Goal: Navigation & Orientation: Find specific page/section

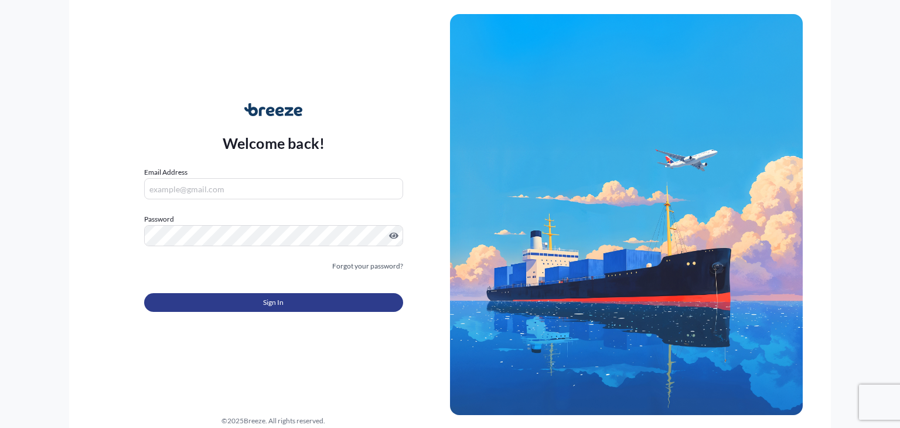
type input "[EMAIL_ADDRESS][PERSON_NAME][DOMAIN_NAME]"
click at [304, 306] on button "Sign In" at bounding box center [273, 302] width 259 height 19
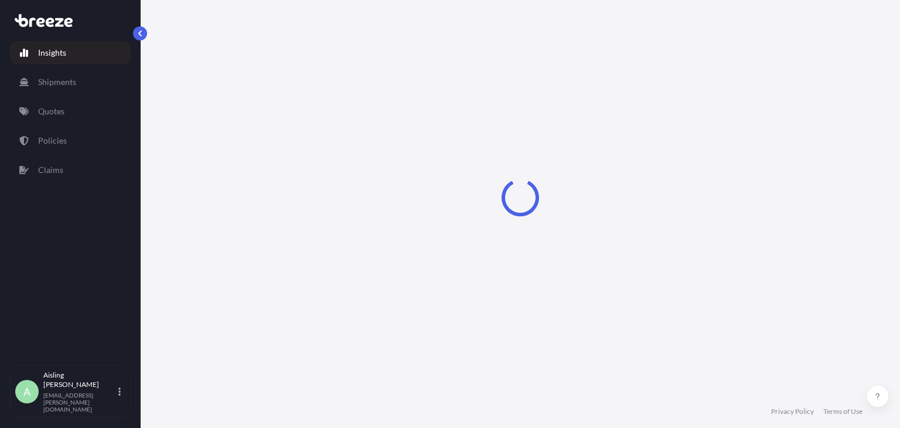
select select "2025"
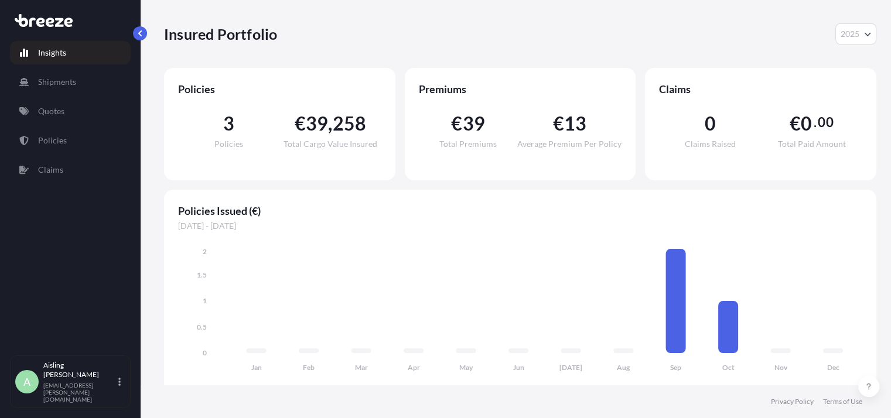
click at [677, 369] on tspan "Sep" at bounding box center [676, 367] width 11 height 9
click at [82, 144] on link "Policies" at bounding box center [70, 140] width 121 height 23
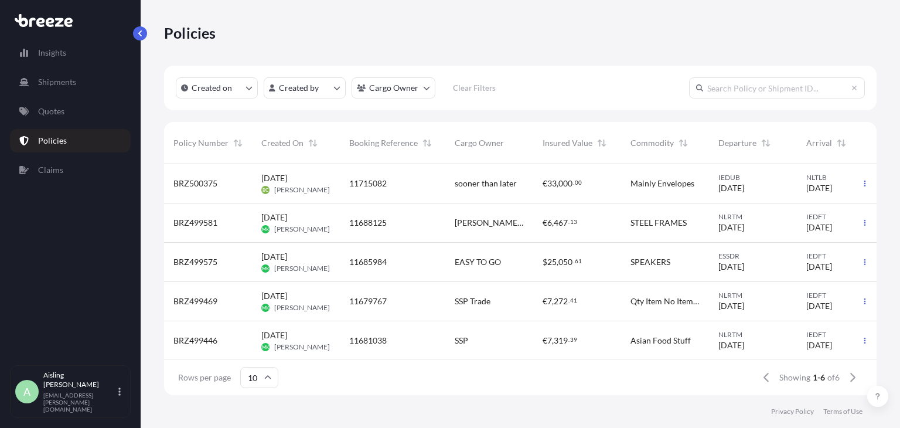
scroll to position [49, 0]
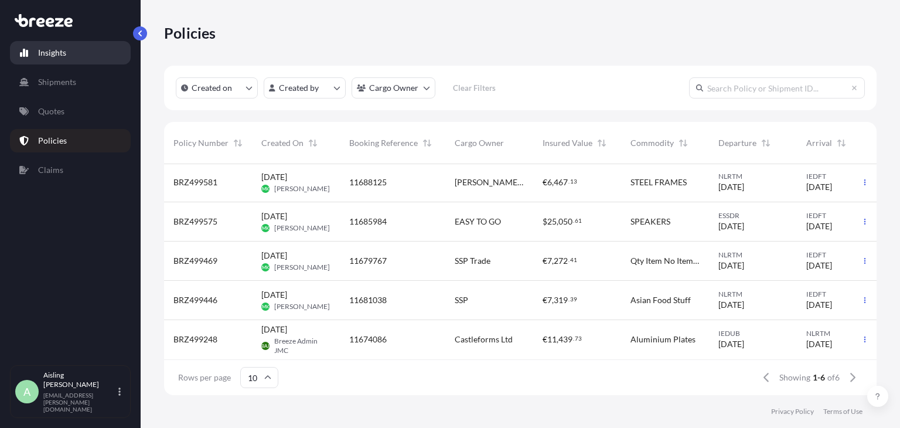
click at [73, 57] on link "Insights" at bounding box center [70, 52] width 121 height 23
select select "2025"
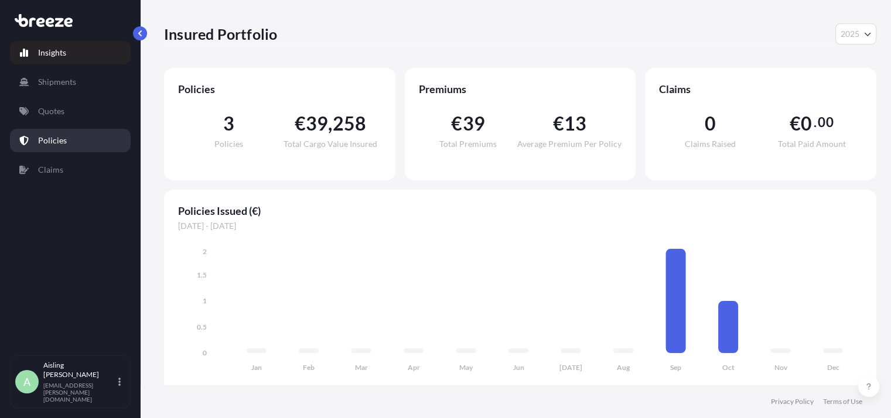
click at [60, 135] on p "Policies" at bounding box center [52, 141] width 29 height 12
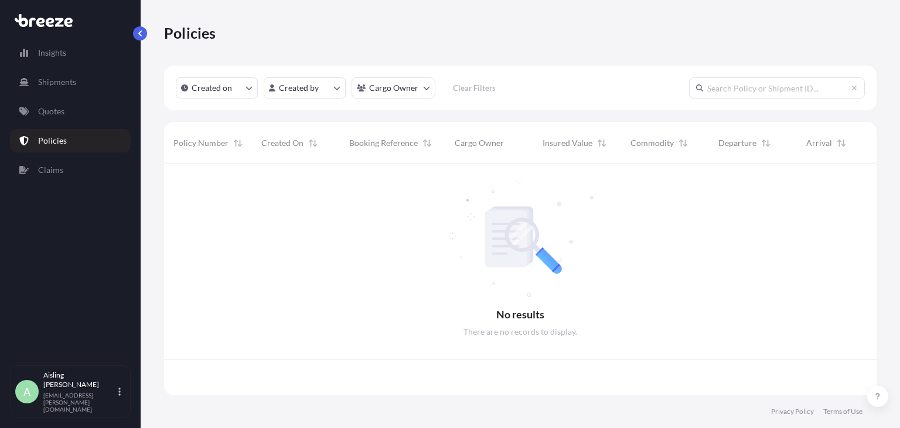
scroll to position [228, 703]
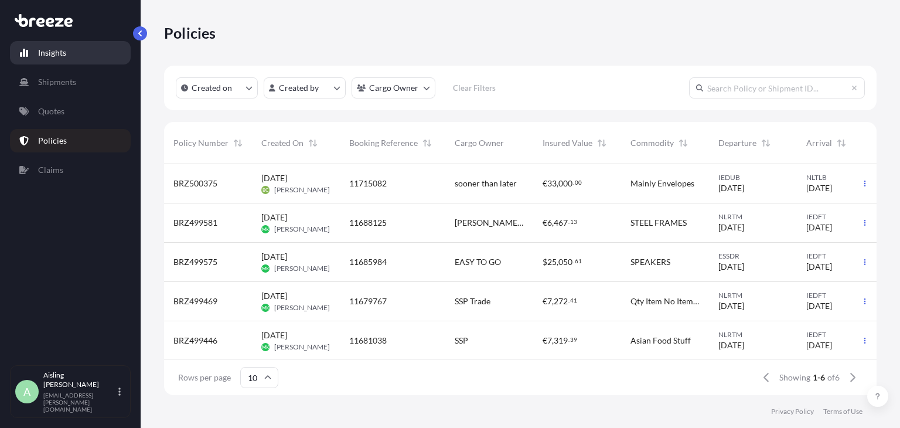
click at [57, 56] on p "Insights" at bounding box center [52, 53] width 28 height 12
select select "2025"
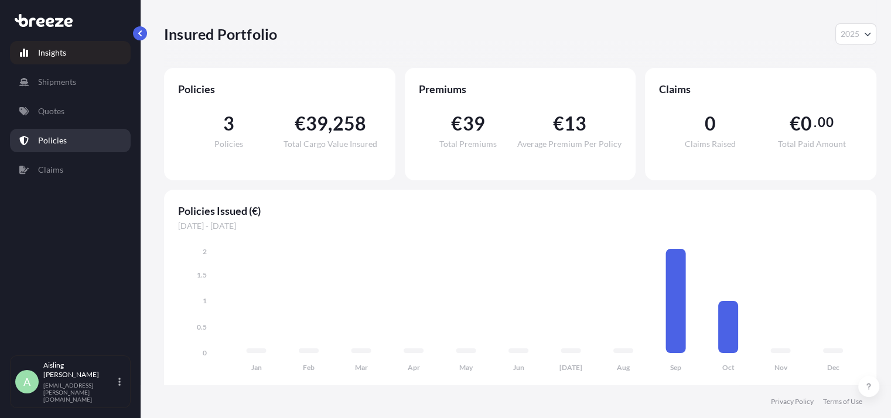
click at [70, 141] on link "Policies" at bounding box center [70, 140] width 121 height 23
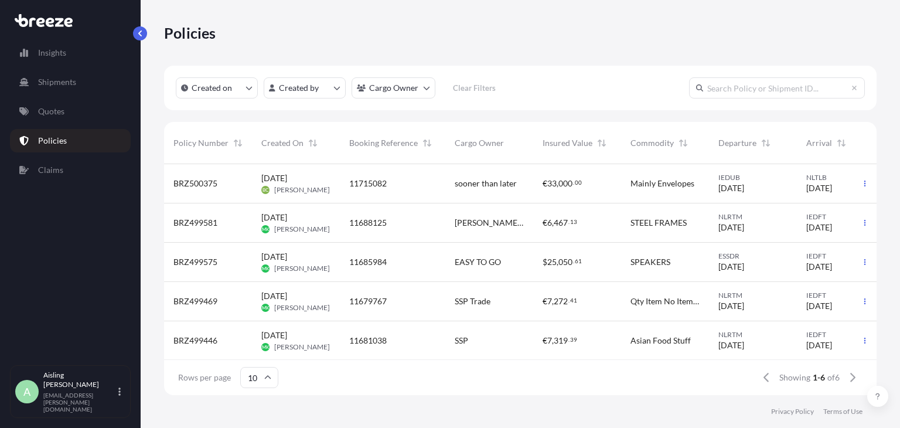
scroll to position [0, 93]
